Goal: Transaction & Acquisition: Purchase product/service

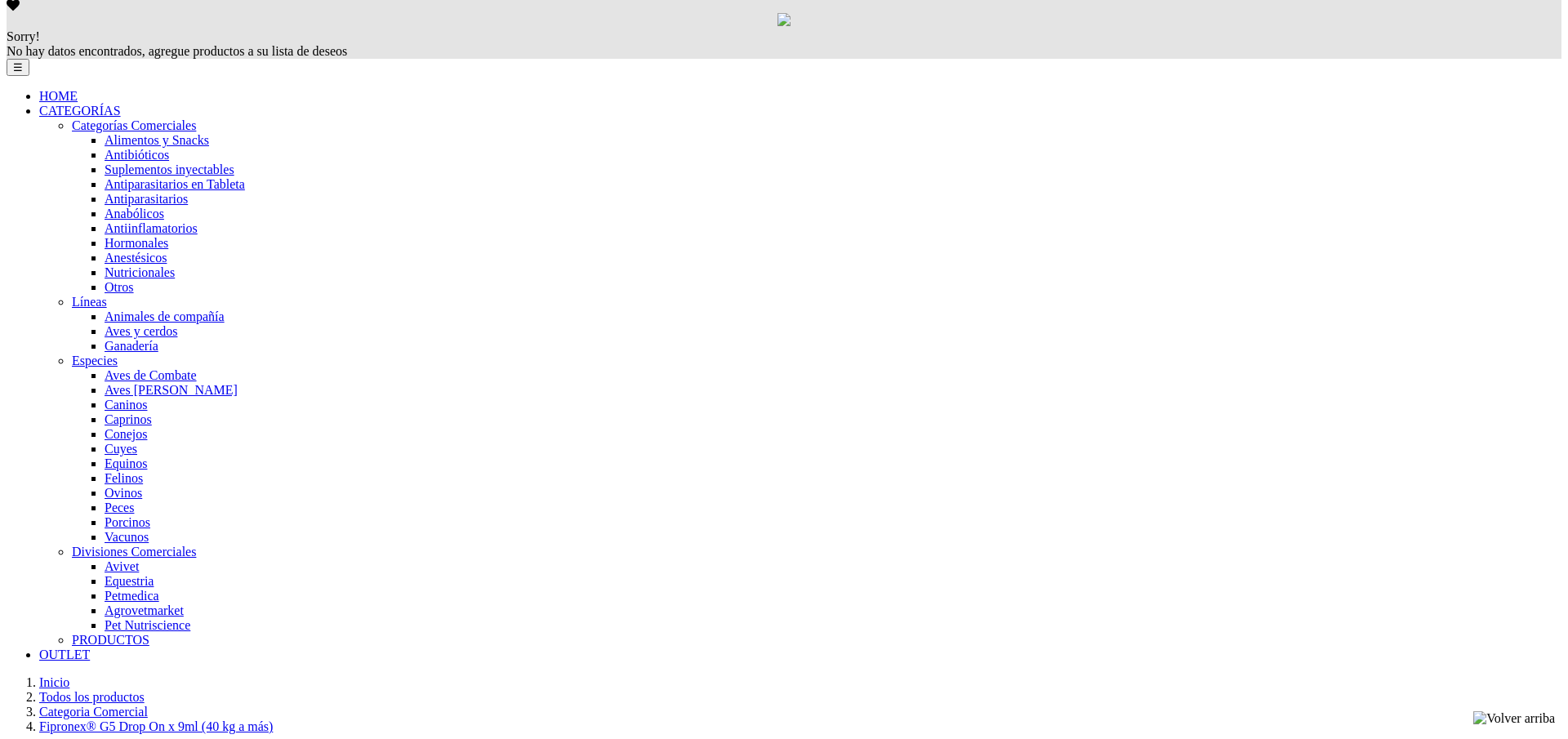
scroll to position [1108, 0]
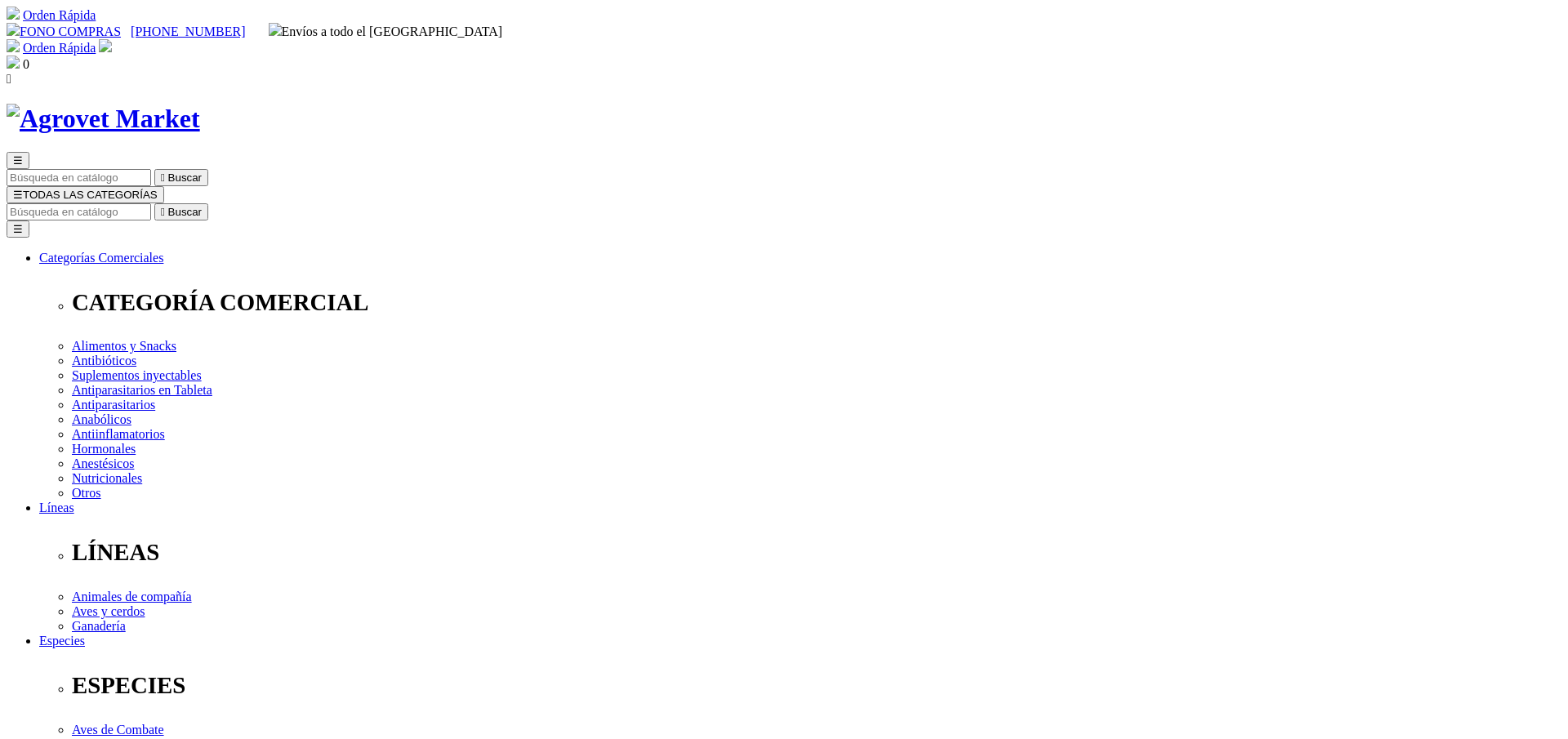
scroll to position [0, 0]
click at [151, 203] on input "Buscar" at bounding box center [79, 211] width 145 height 17
type input "fipronex 20 a 40"
click at [541, 203] on button " Buscar" at bounding box center [514, 211] width 54 height 17
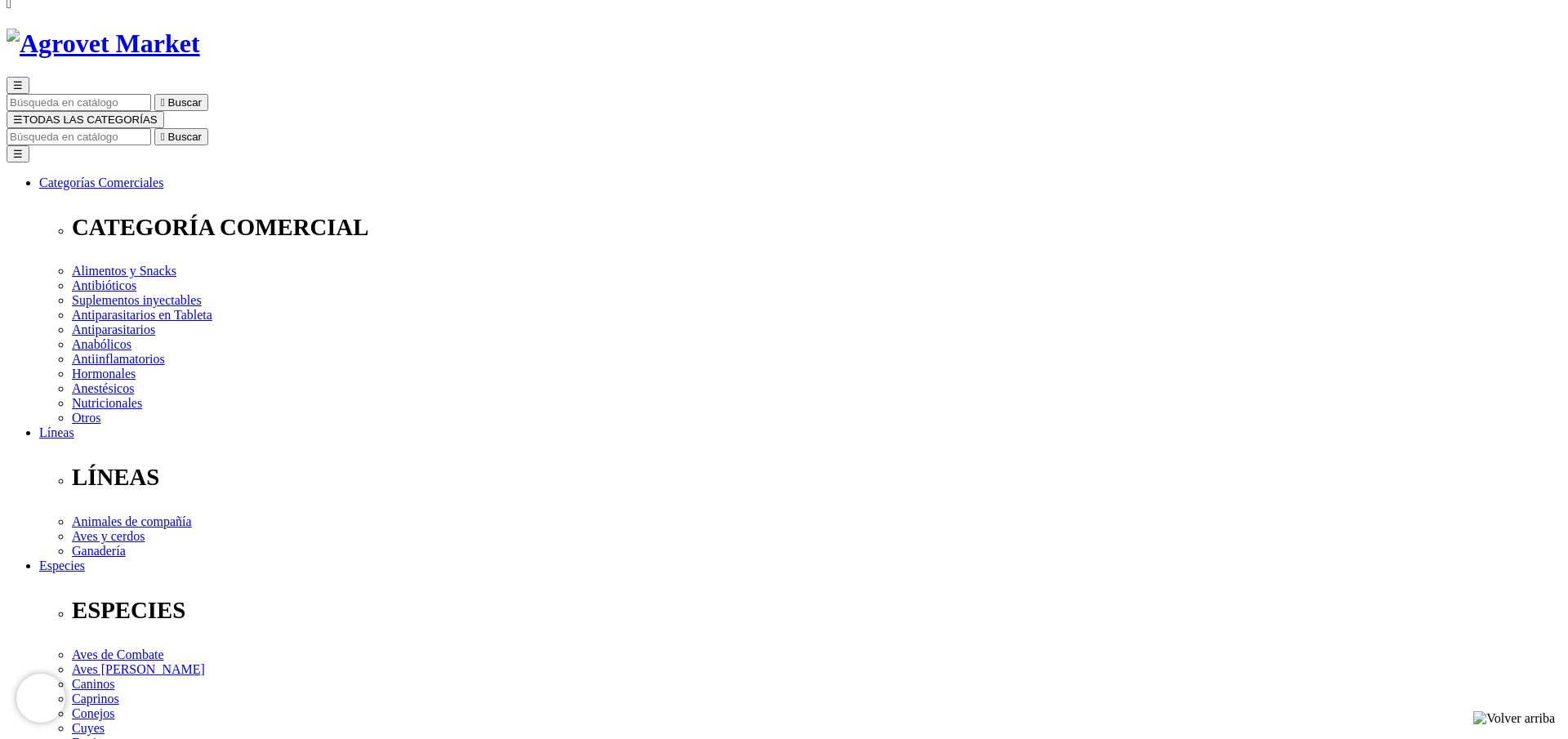
scroll to position [79, 0]
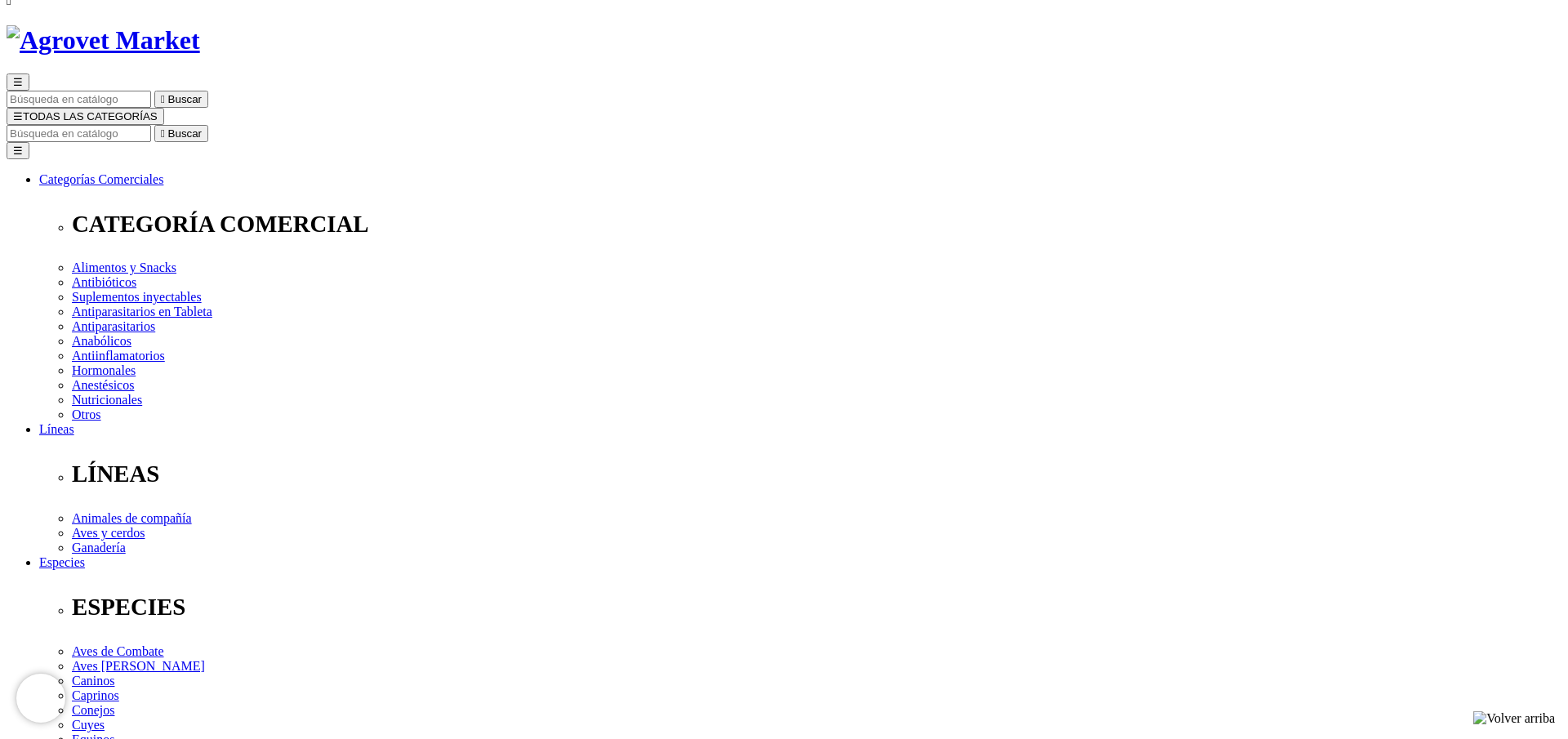
drag, startPoint x: 793, startPoint y: 134, endPoint x: 1159, endPoint y: 133, distance: 366.0
copy h1 "Fipronex® G5 Drop On x 6ml (20 - 40 kg)"
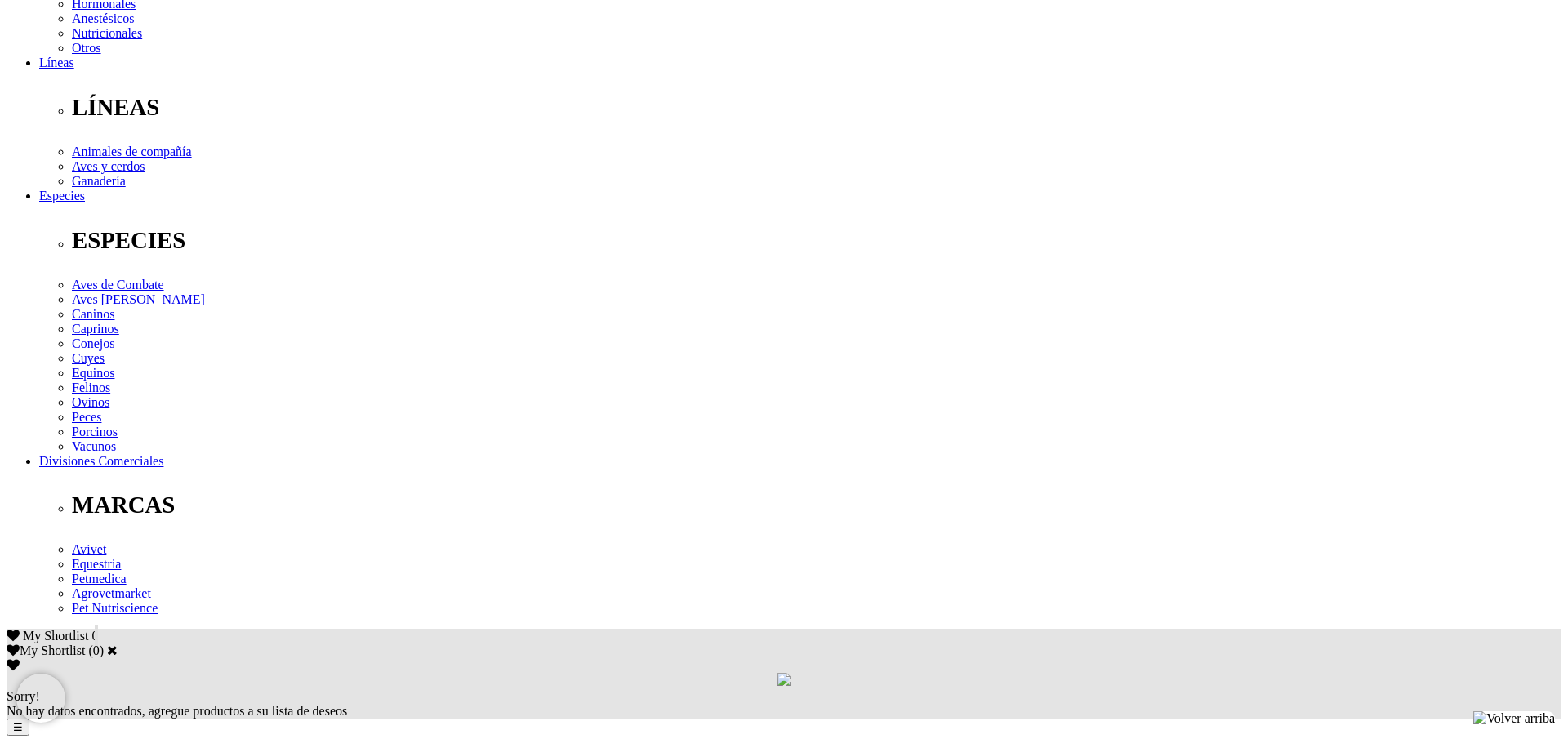
scroll to position [458, 0]
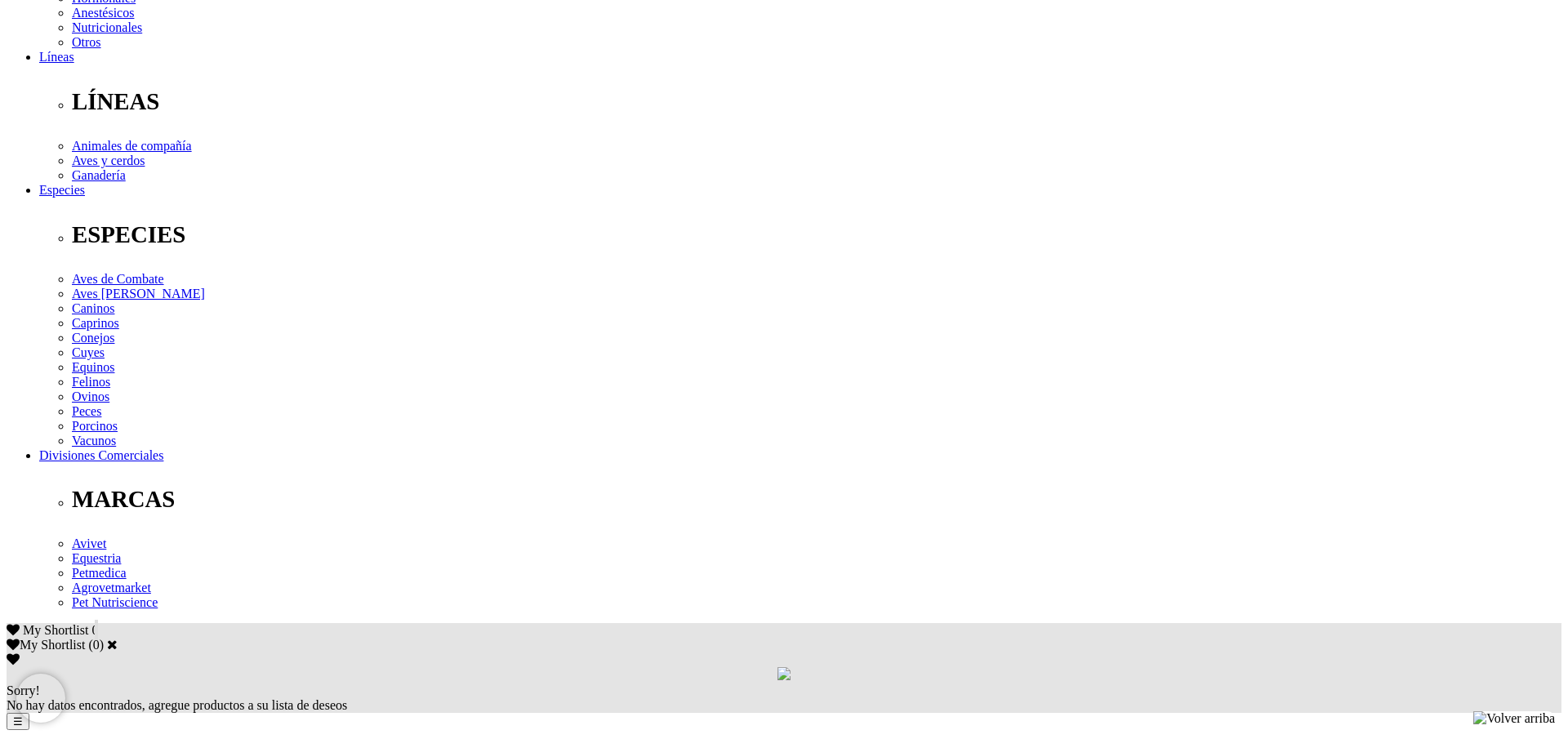
scroll to position [449, 0]
drag, startPoint x: 336, startPoint y: 454, endPoint x: 1199, endPoint y: 460, distance: 863.0
copy span "Hasta 10 Kg pv: 1 pipeta de 1.5 mL · De 10 a 20 Kg pv: 1 pipeta de 3 mL · De 20…"
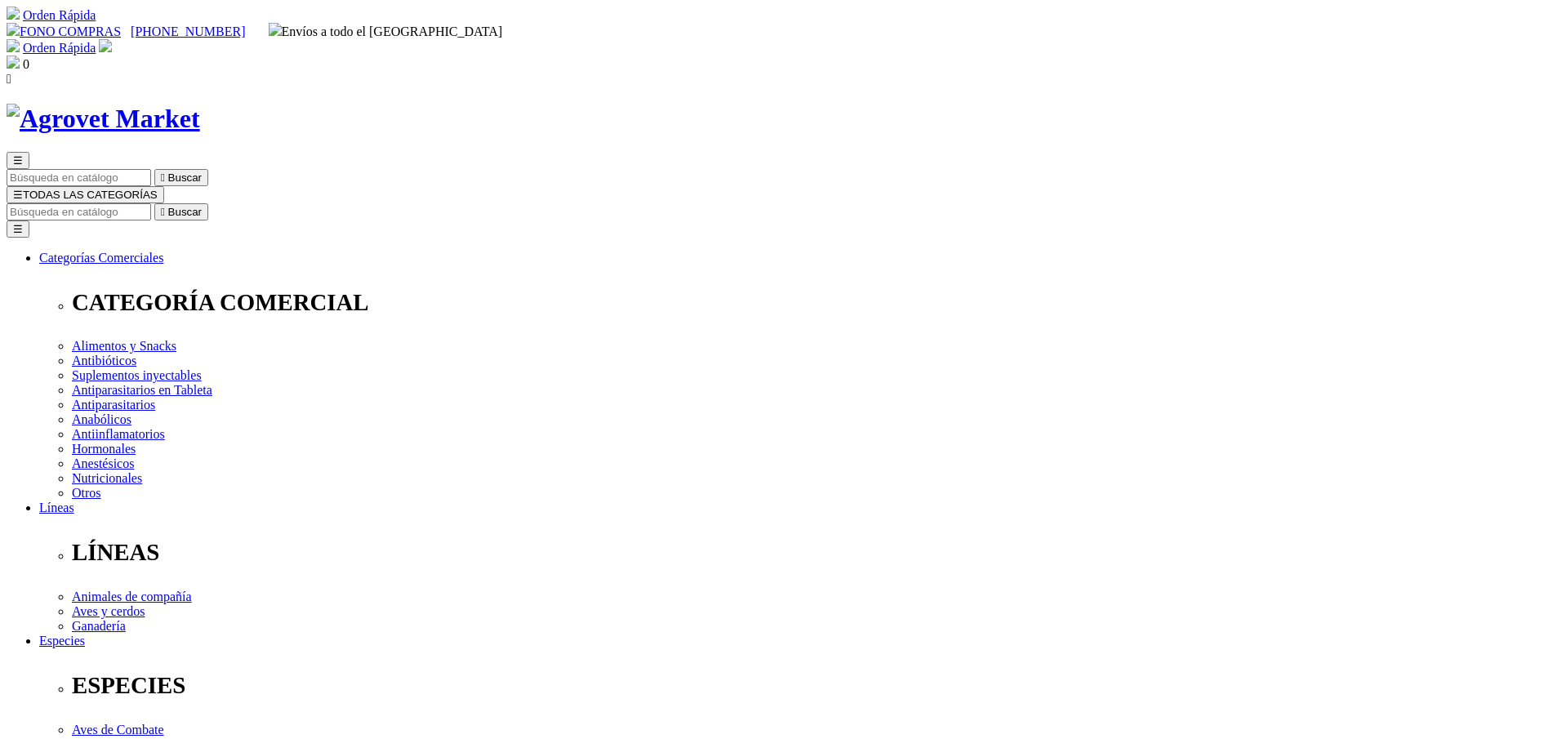
scroll to position [4, 0]
